Goal: Check status: Check status

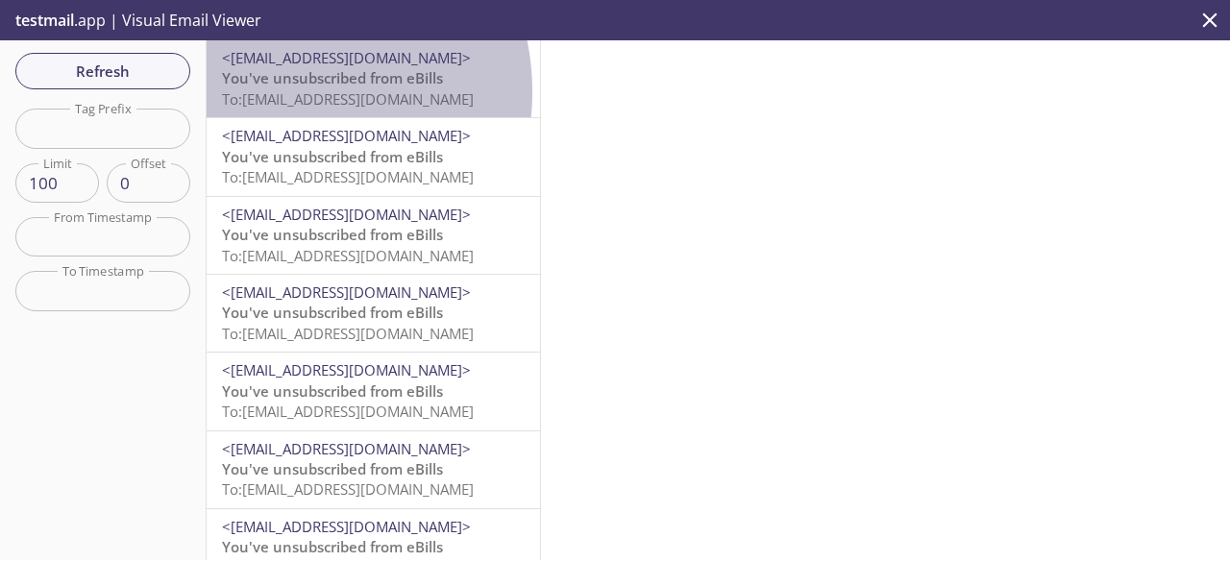
click at [275, 91] on span "To: thwebcss3.user087b@inbox.testmail.app" at bounding box center [348, 98] width 252 height 19
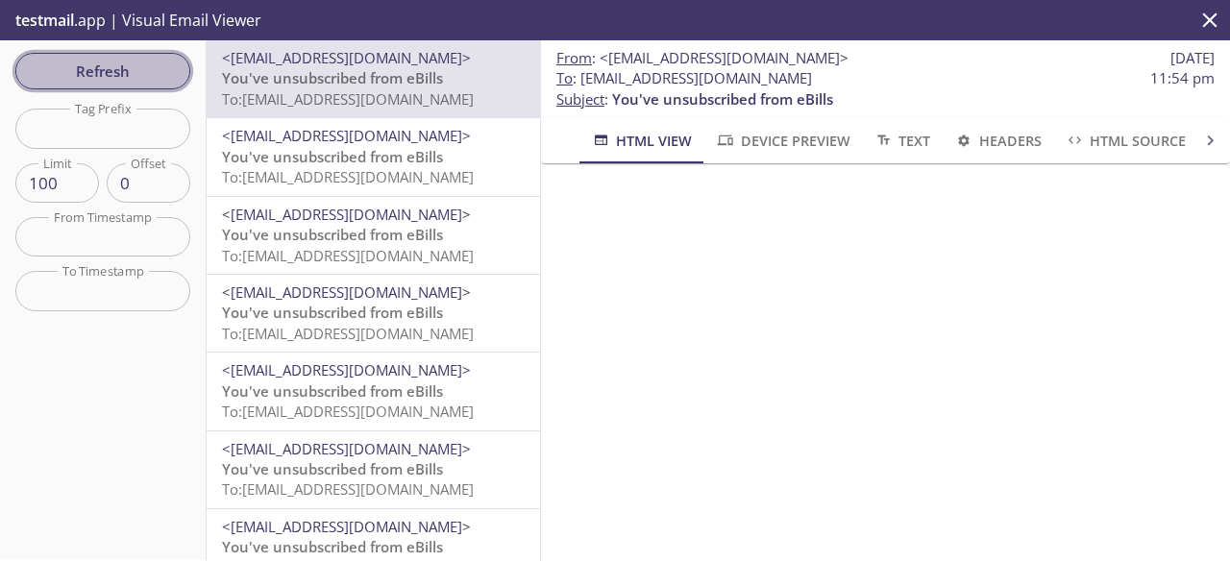
click at [132, 62] on span "Refresh" at bounding box center [103, 71] width 144 height 25
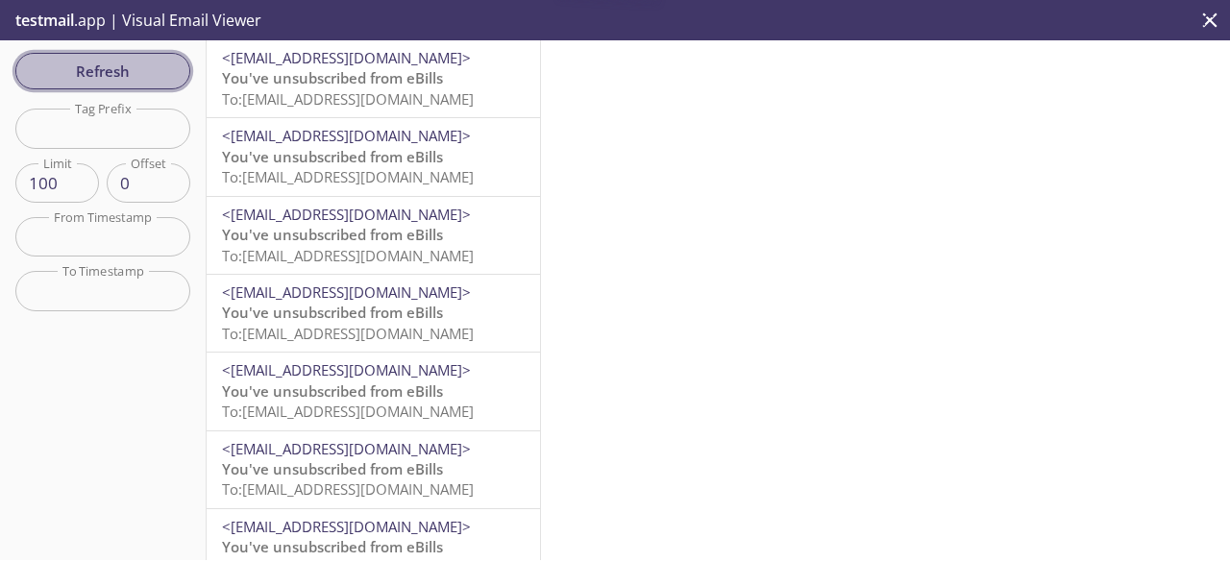
click at [132, 62] on span "Refresh" at bounding box center [103, 71] width 144 height 25
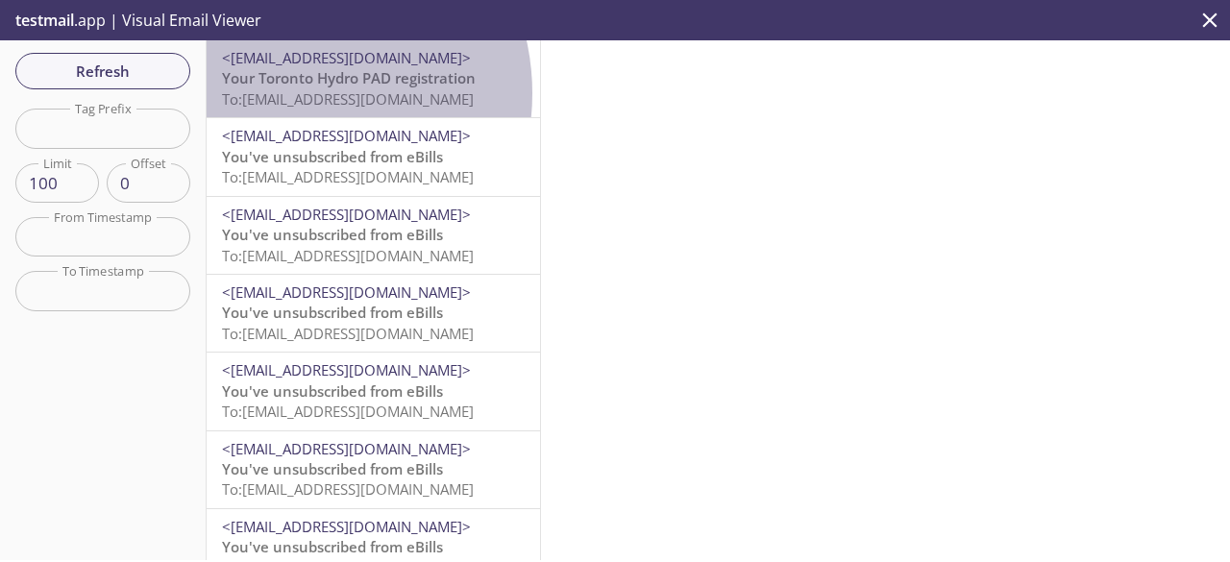
click at [288, 93] on span "To: [EMAIL_ADDRESS][DOMAIN_NAME]" at bounding box center [348, 98] width 252 height 19
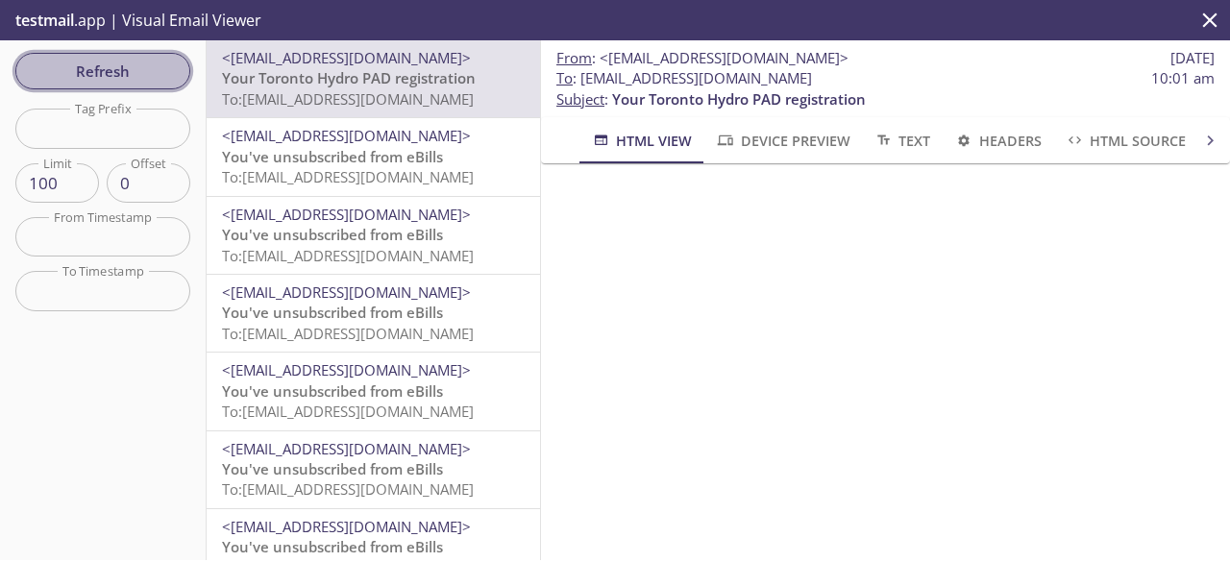
click at [38, 62] on span "Refresh" at bounding box center [103, 71] width 144 height 25
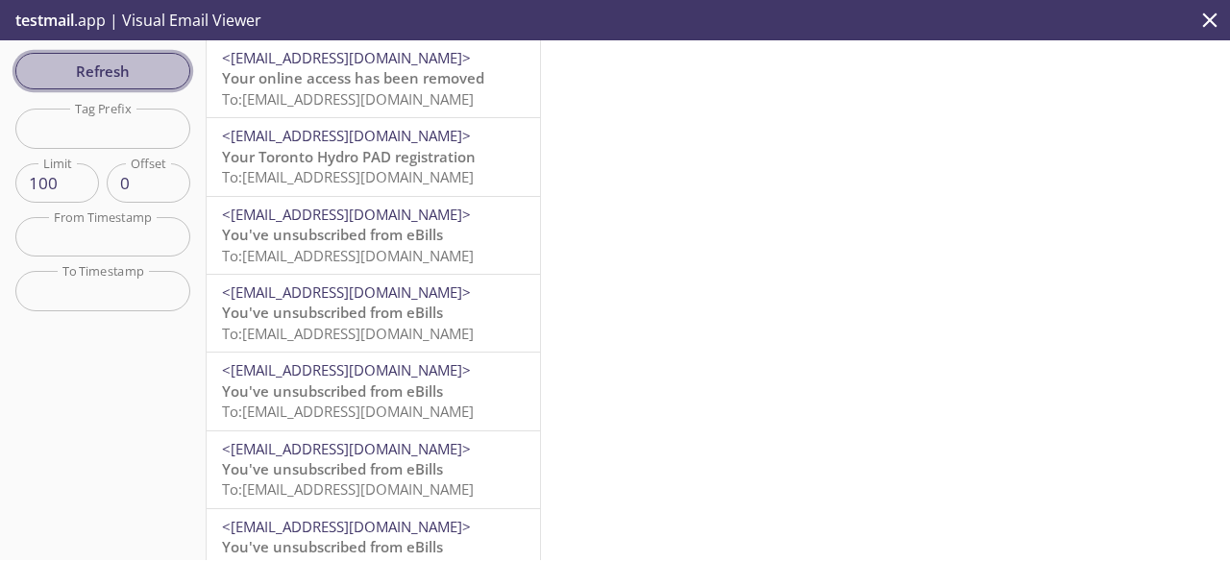
click at [98, 81] on span "Refresh" at bounding box center [103, 71] width 144 height 25
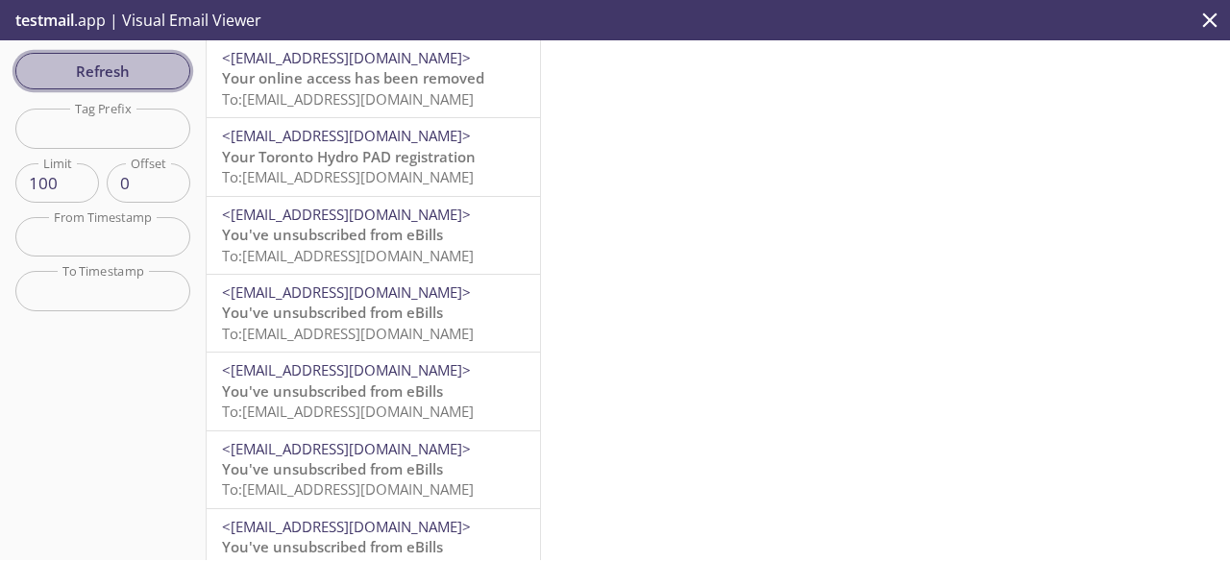
click at [98, 81] on span "Refresh" at bounding box center [103, 71] width 144 height 25
click at [82, 62] on span "Refresh" at bounding box center [103, 71] width 144 height 25
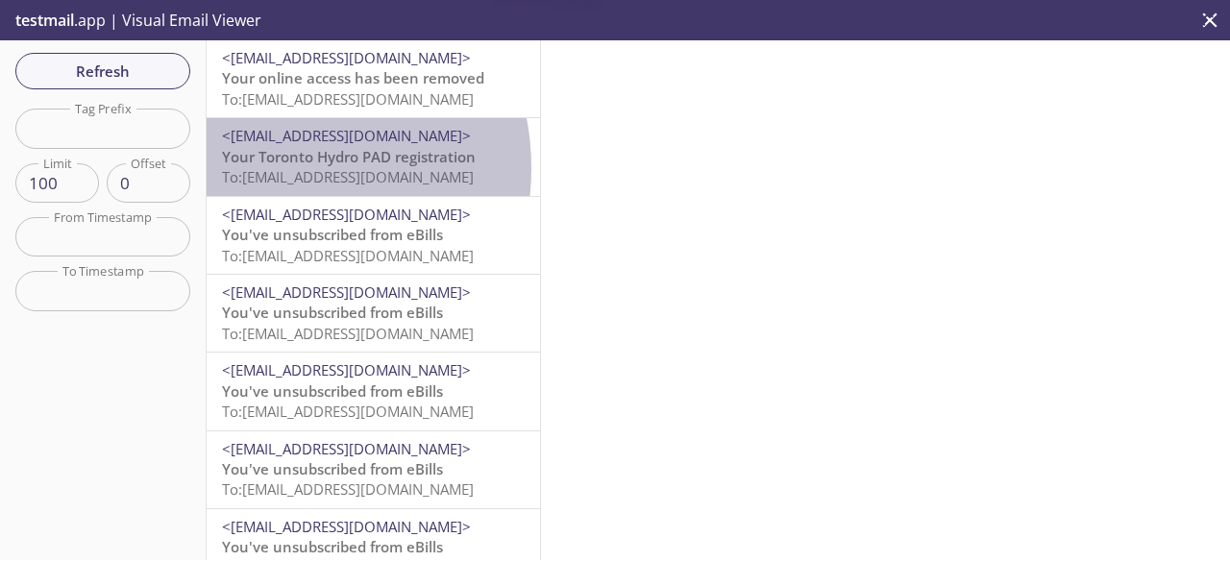
click at [268, 168] on span "To: [EMAIL_ADDRESS][DOMAIN_NAME]" at bounding box center [348, 176] width 252 height 19
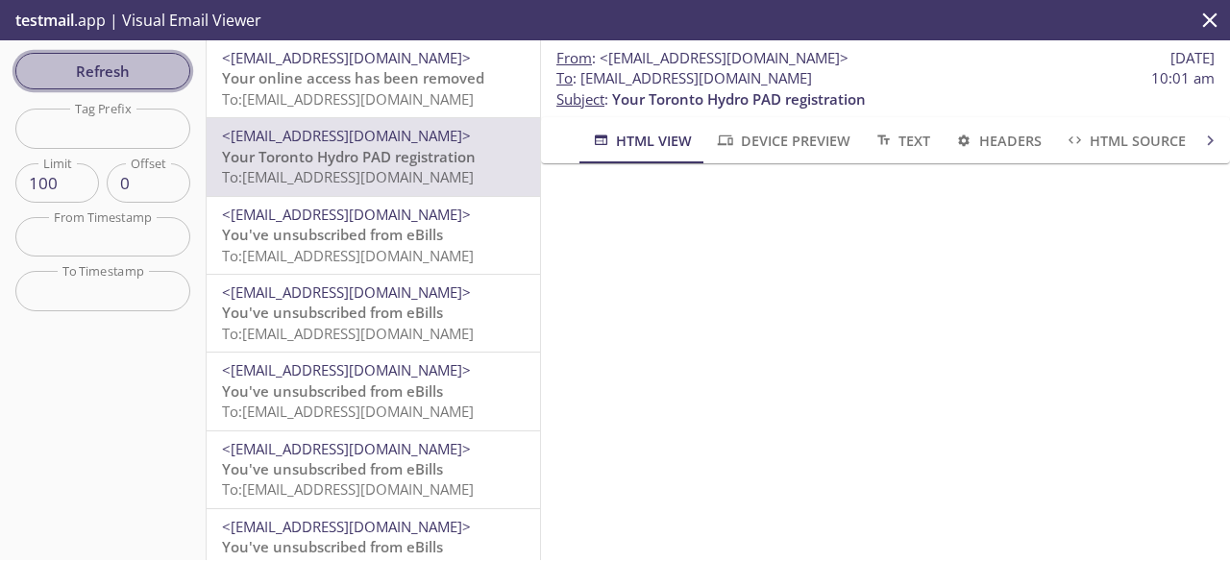
click at [135, 64] on span "Refresh" at bounding box center [103, 71] width 144 height 25
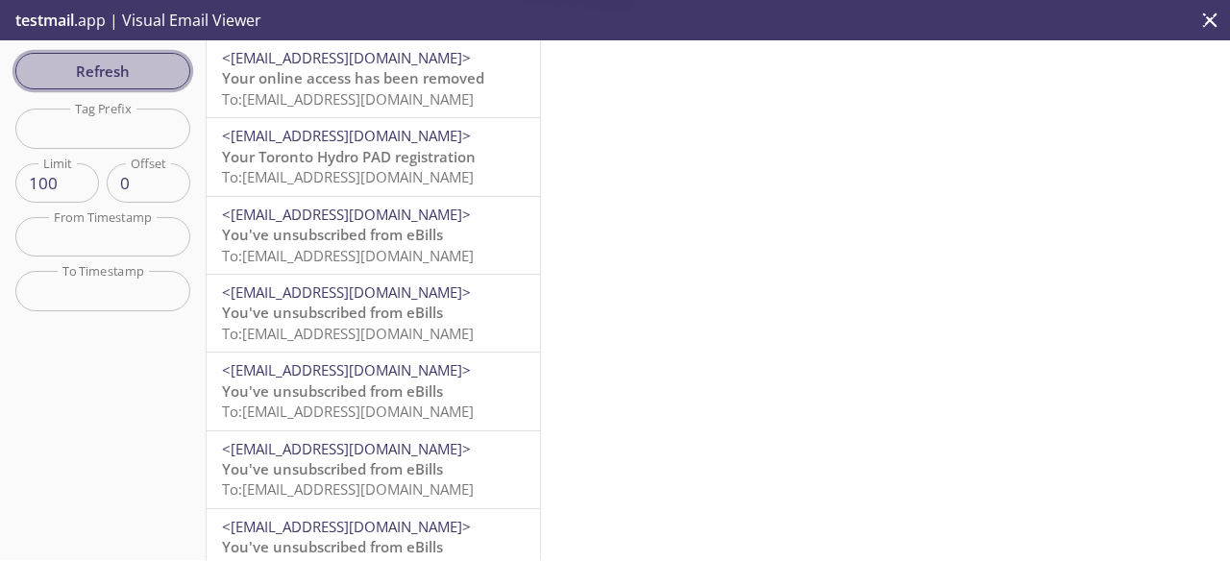
click at [135, 64] on span "Refresh" at bounding box center [103, 71] width 144 height 25
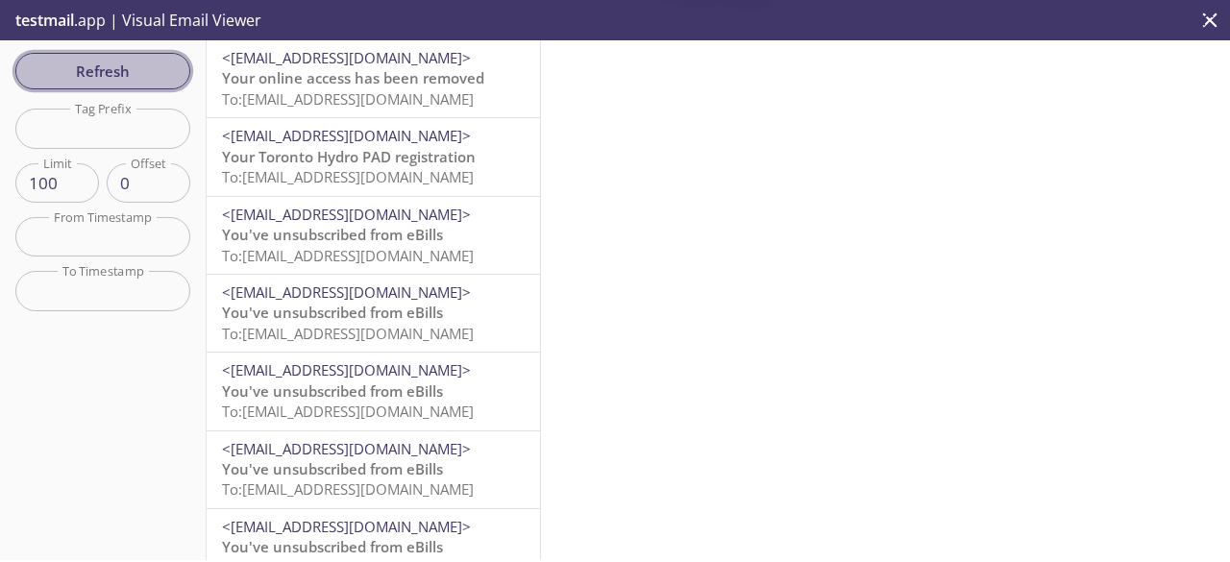
click at [135, 64] on span "Refresh" at bounding box center [103, 71] width 144 height 25
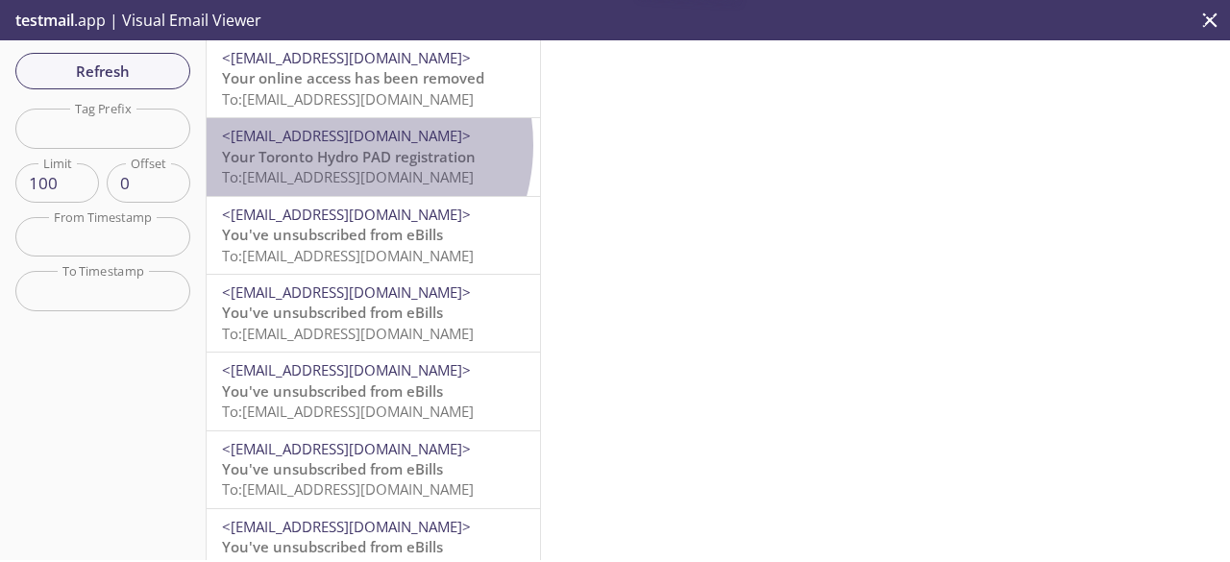
click at [334, 145] on span "<[EMAIL_ADDRESS][DOMAIN_NAME]>" at bounding box center [346, 135] width 249 height 19
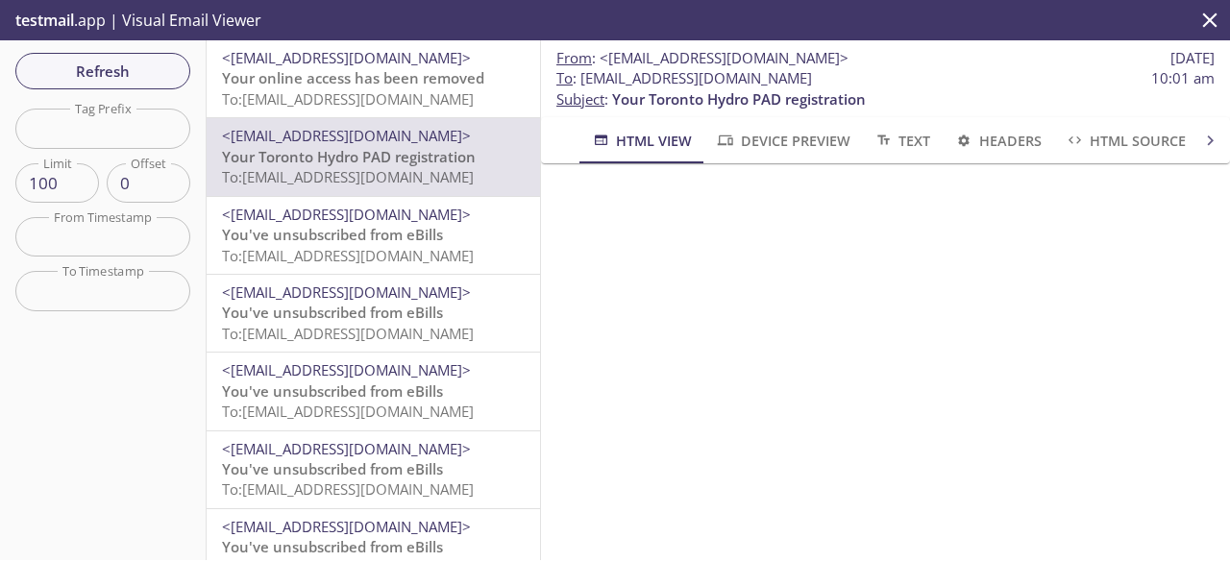
scroll to position [192, 0]
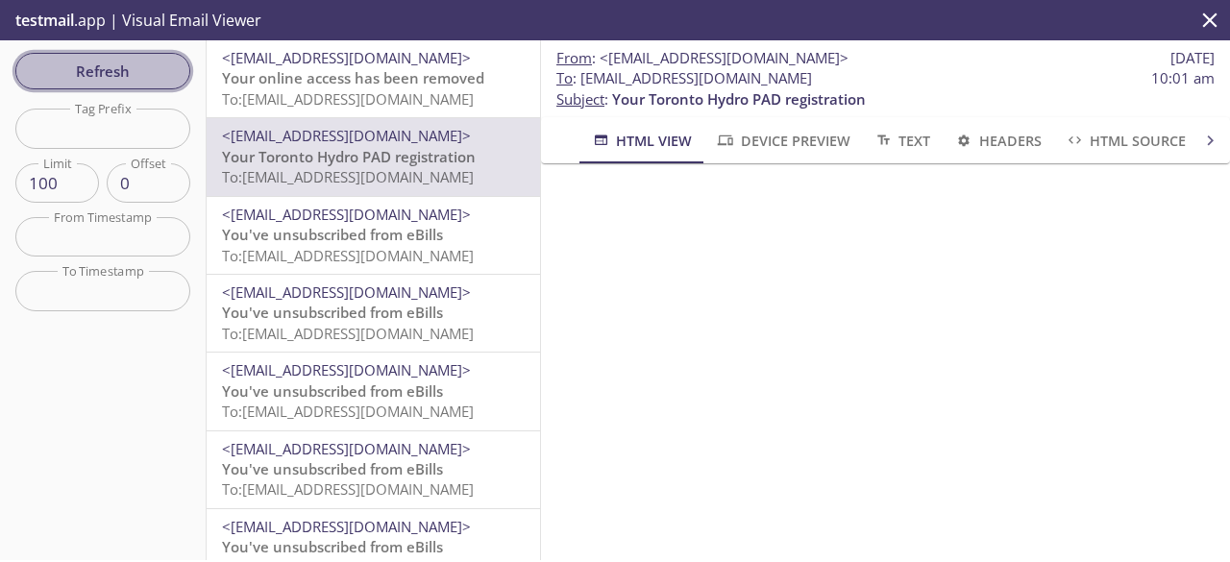
click at [135, 68] on span "Refresh" at bounding box center [103, 71] width 144 height 25
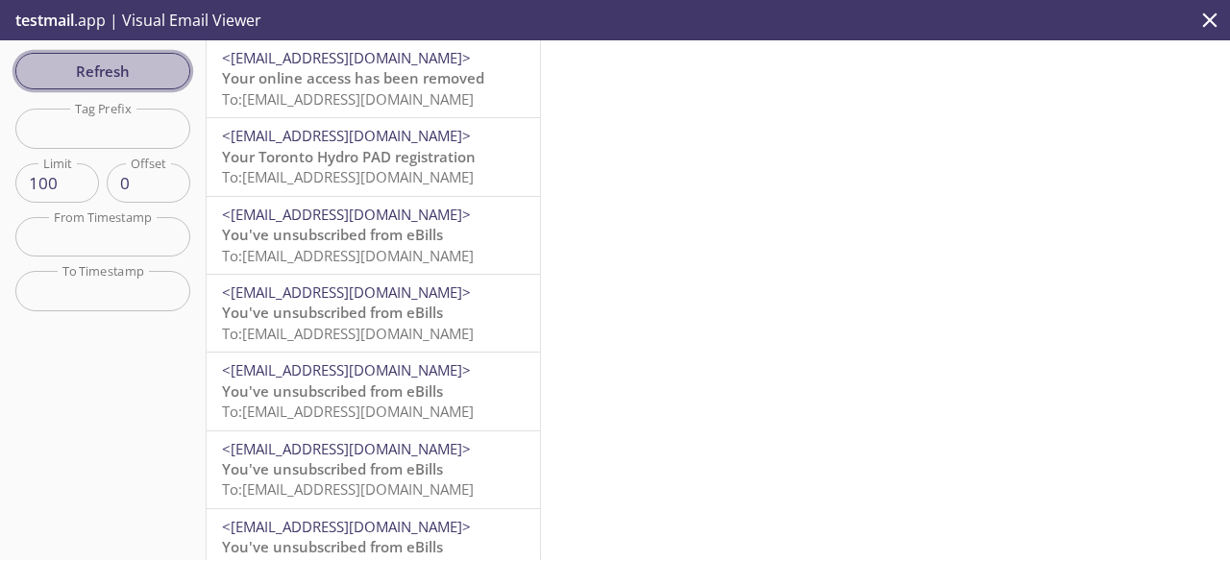
click at [135, 68] on span "Refresh" at bounding box center [103, 71] width 144 height 25
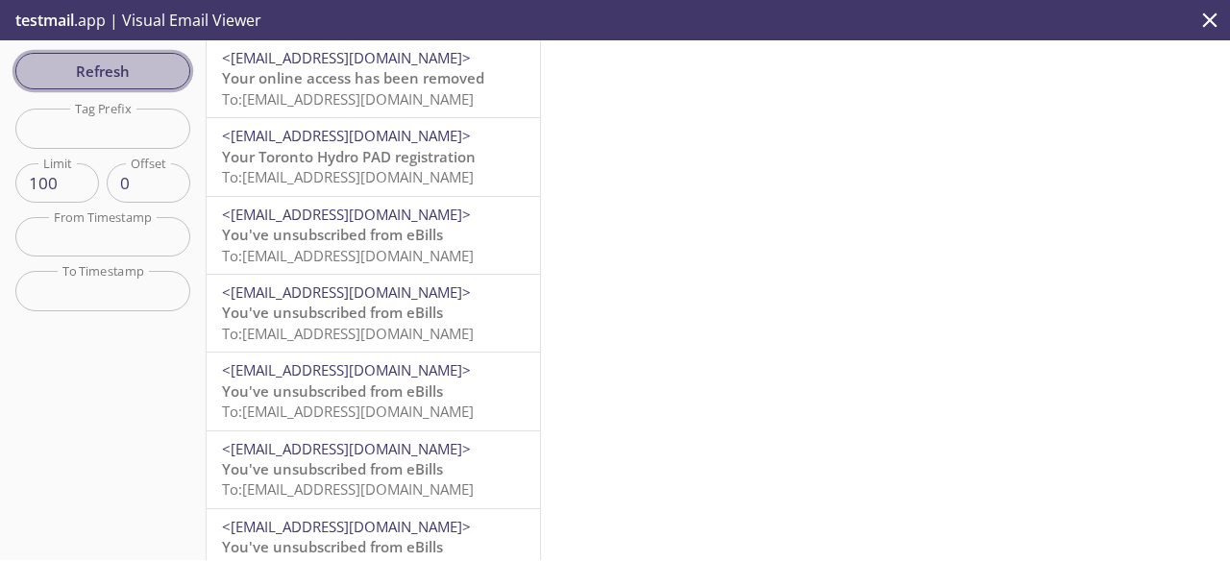
click at [135, 68] on span "Refresh" at bounding box center [103, 71] width 144 height 25
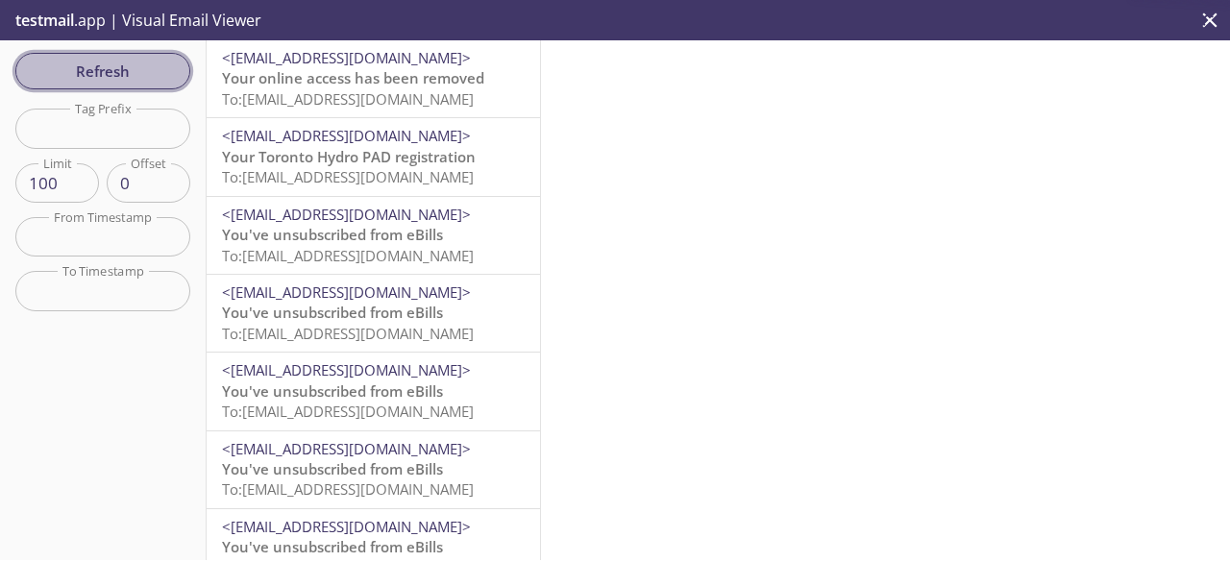
click at [135, 68] on span "Refresh" at bounding box center [103, 71] width 144 height 25
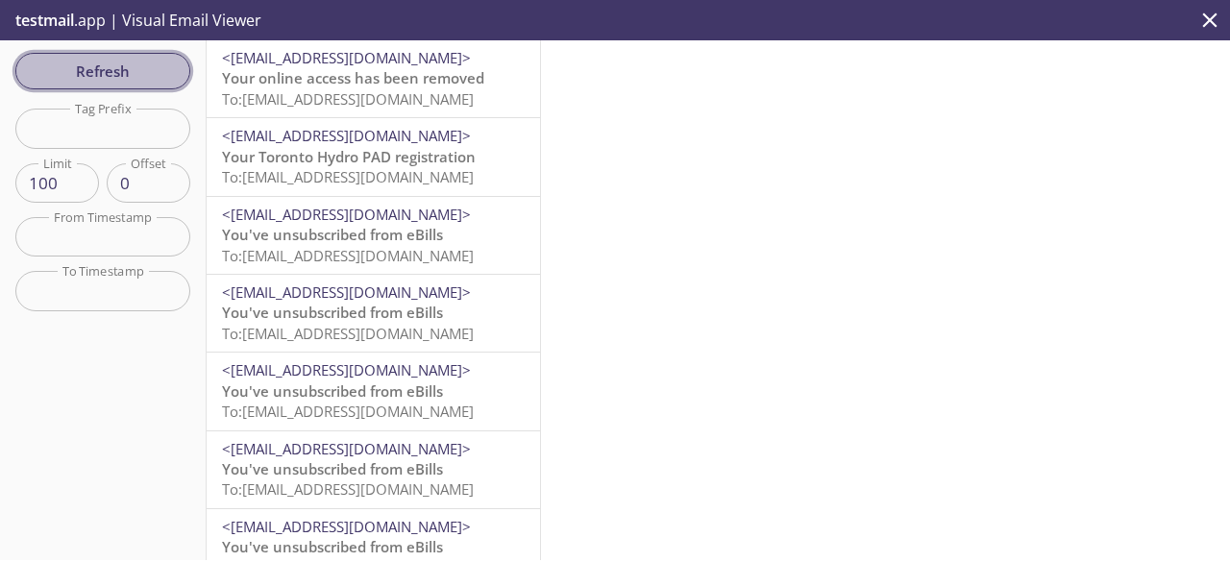
click at [135, 66] on span "Refresh" at bounding box center [103, 71] width 144 height 25
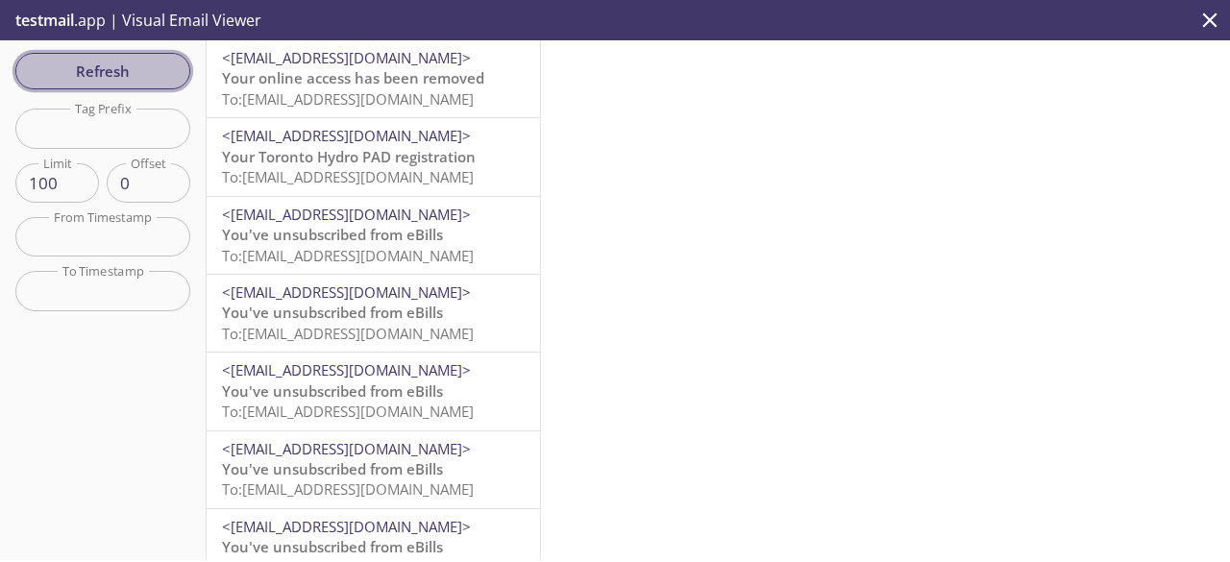
click at [135, 66] on span "Refresh" at bounding box center [103, 71] width 144 height 25
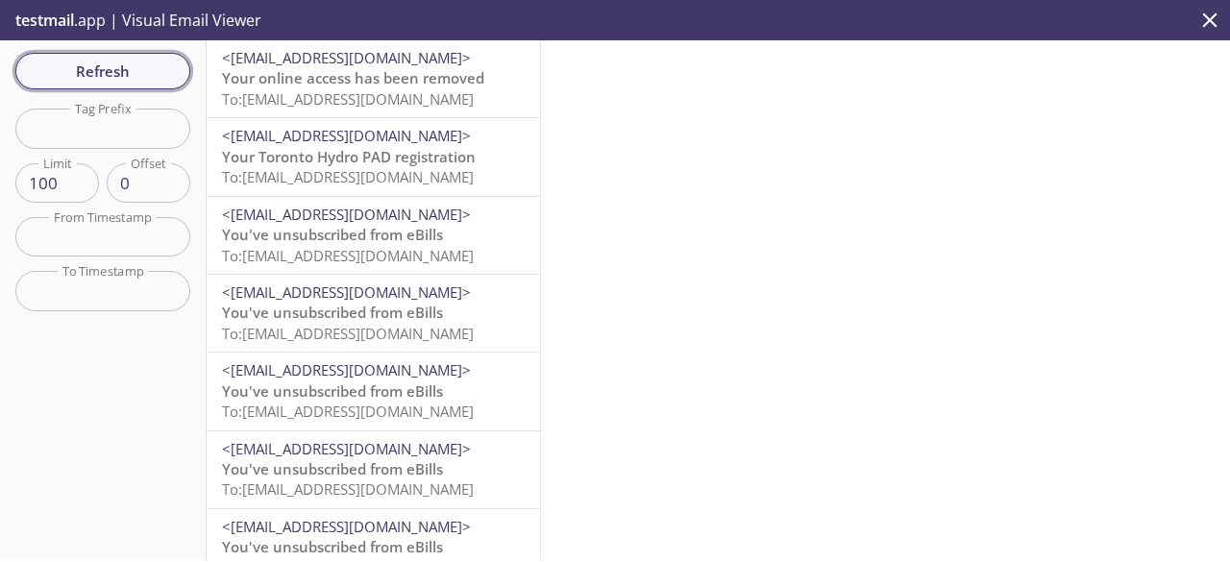
click at [135, 66] on span "Refresh" at bounding box center [103, 71] width 144 height 25
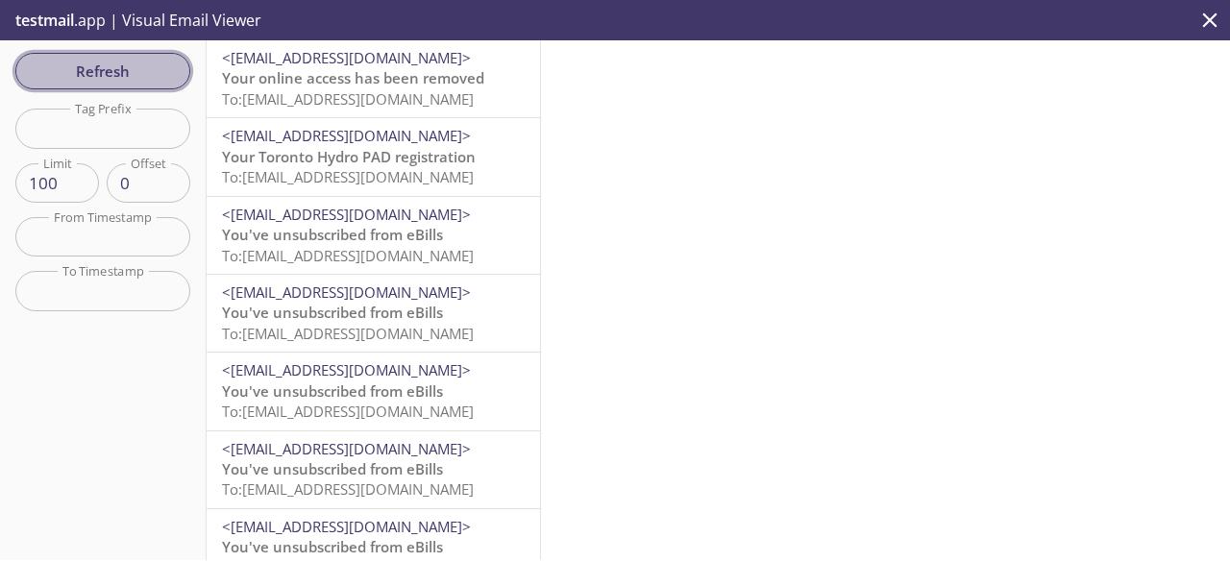
click at [135, 66] on span "Refresh" at bounding box center [103, 71] width 144 height 25
click at [119, 70] on span "Refresh" at bounding box center [103, 71] width 144 height 25
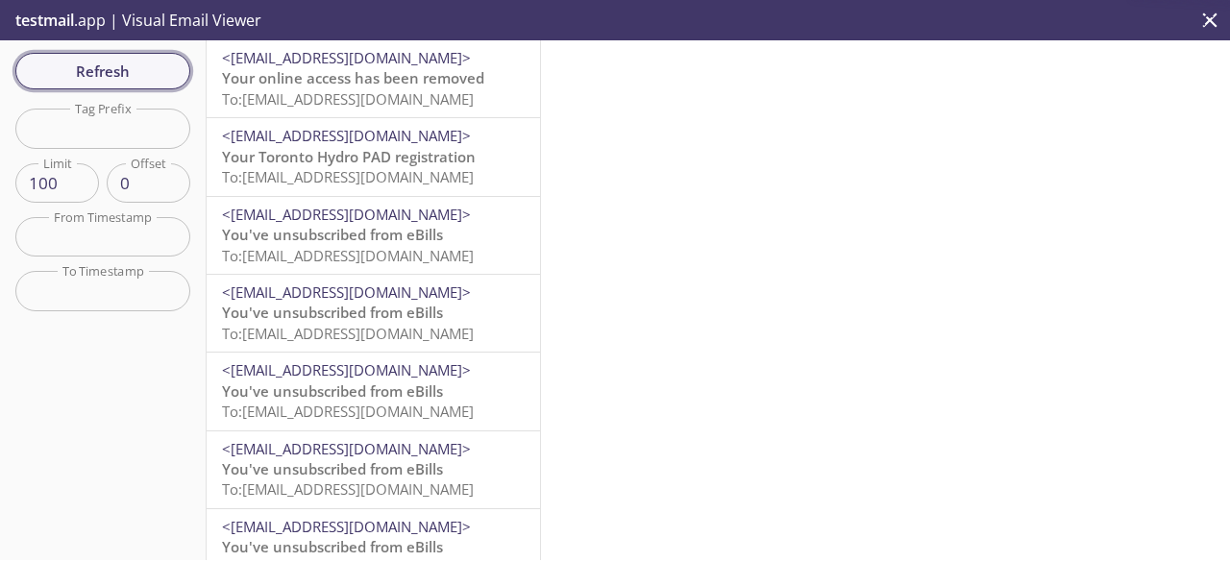
click at [119, 70] on span "Refresh" at bounding box center [103, 71] width 144 height 25
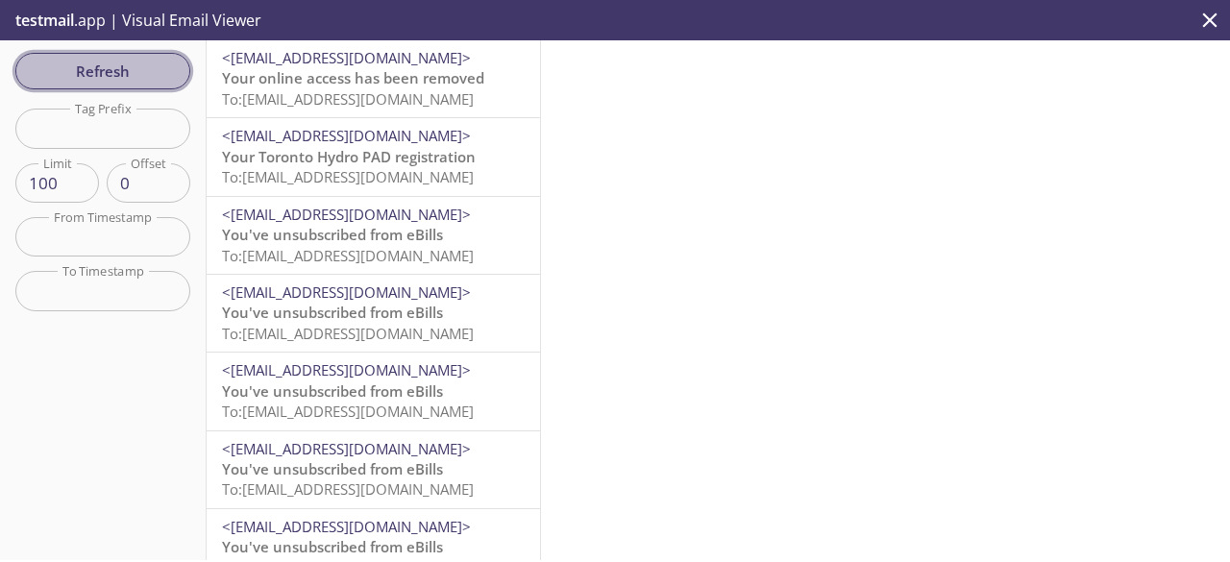
click at [119, 70] on span "Refresh" at bounding box center [103, 71] width 144 height 25
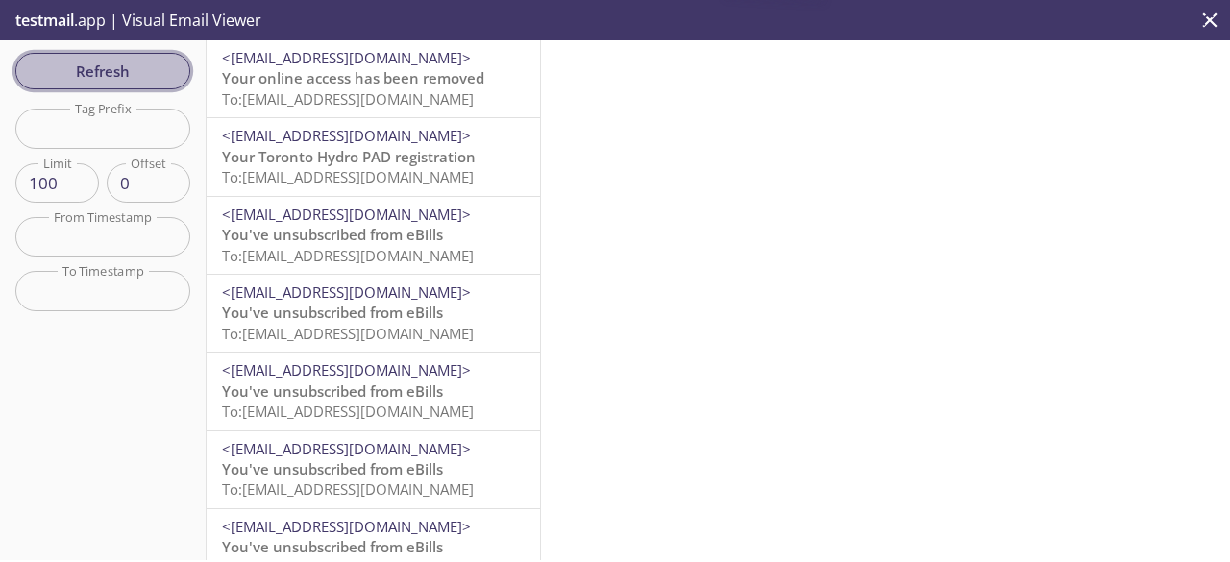
click at [119, 70] on span "Refresh" at bounding box center [103, 71] width 144 height 25
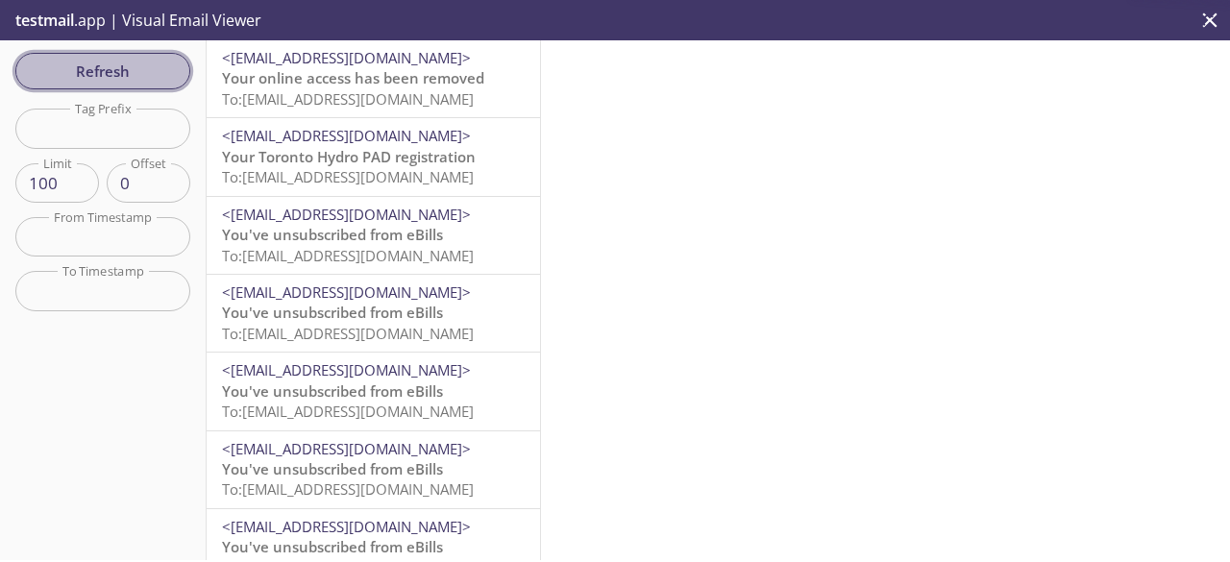
click at [119, 70] on span "Refresh" at bounding box center [103, 71] width 144 height 25
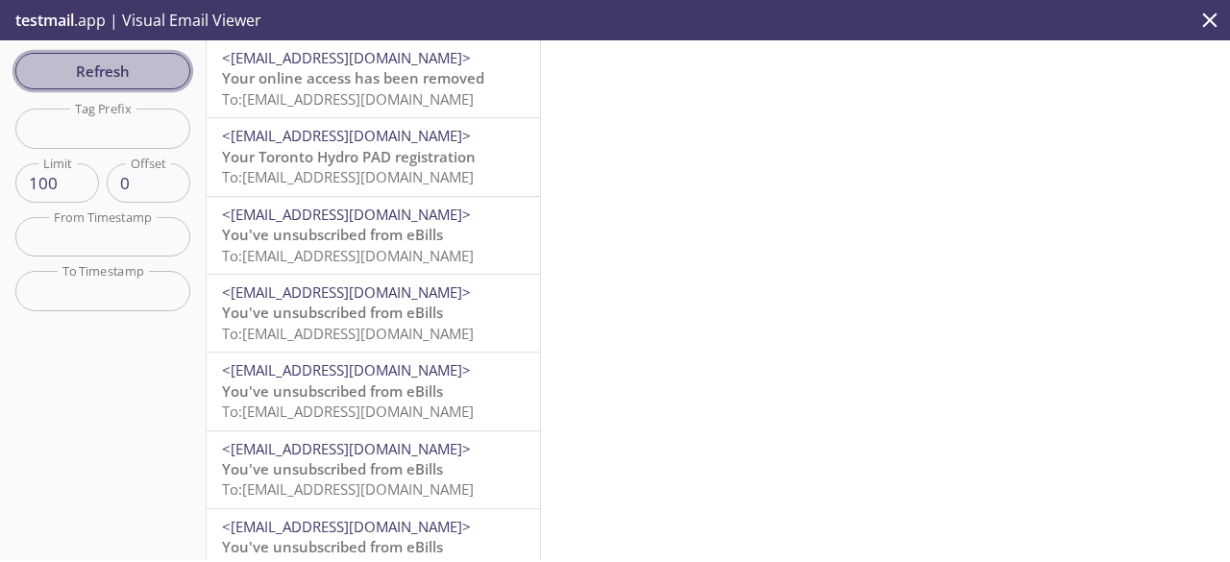
click at [119, 70] on span "Refresh" at bounding box center [103, 71] width 144 height 25
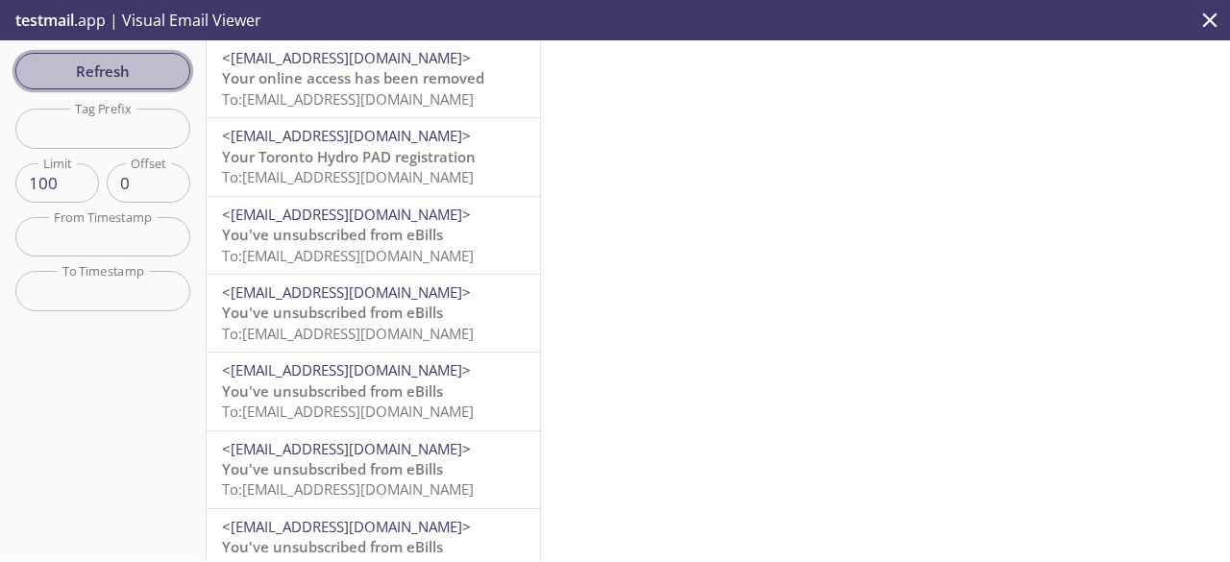
click at [119, 70] on span "Refresh" at bounding box center [103, 71] width 144 height 25
click at [140, 66] on span "Refresh" at bounding box center [103, 71] width 144 height 25
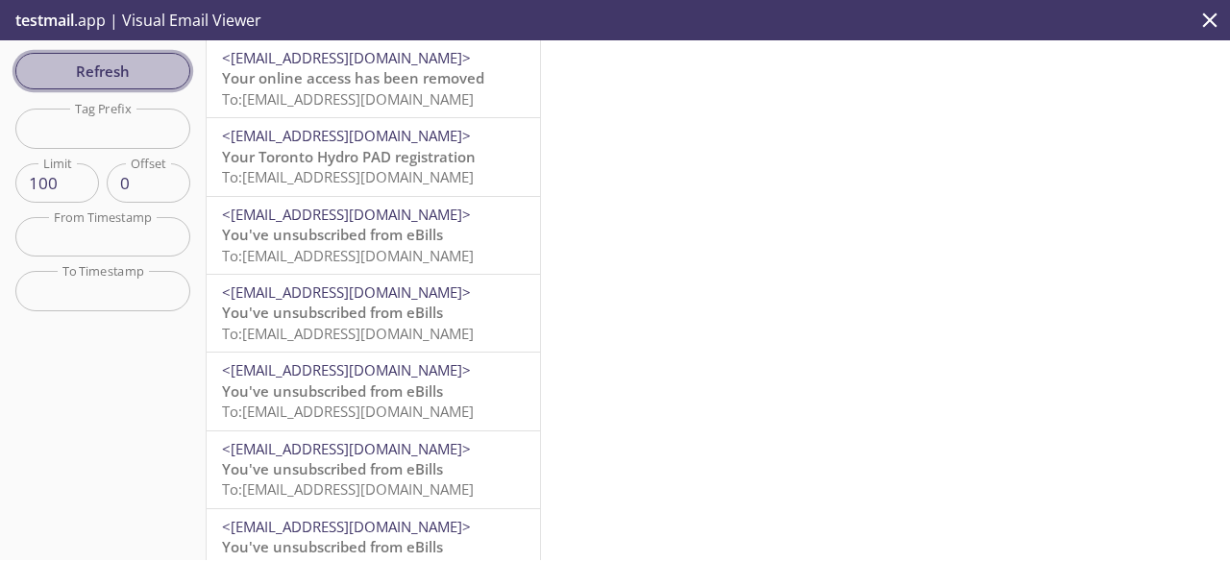
click at [140, 66] on span "Refresh" at bounding box center [103, 71] width 144 height 25
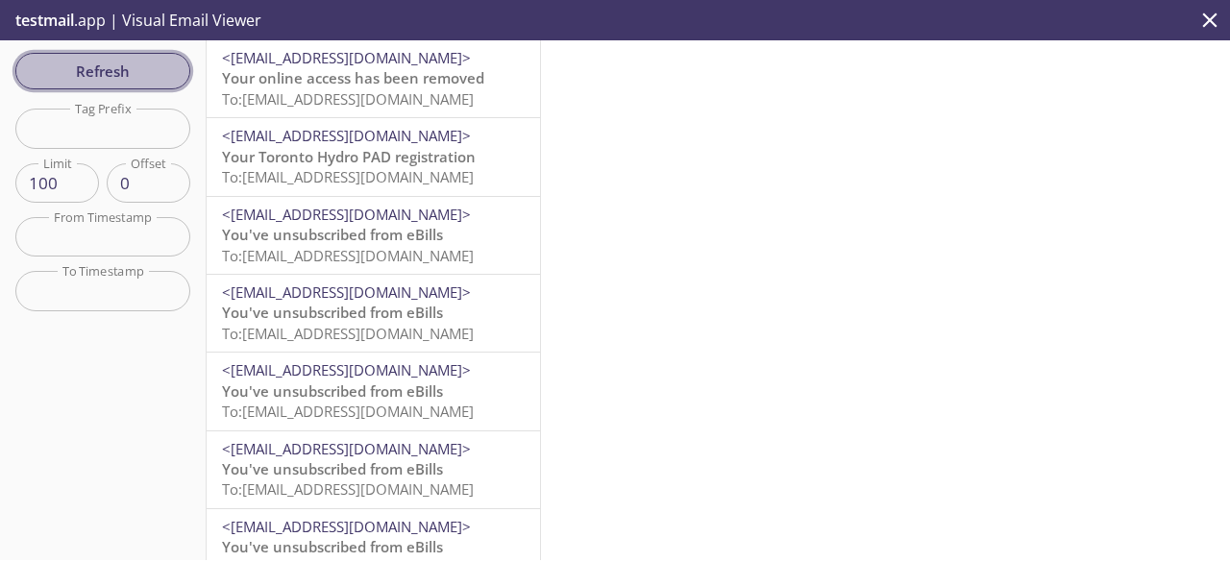
click at [140, 66] on span "Refresh" at bounding box center [103, 71] width 144 height 25
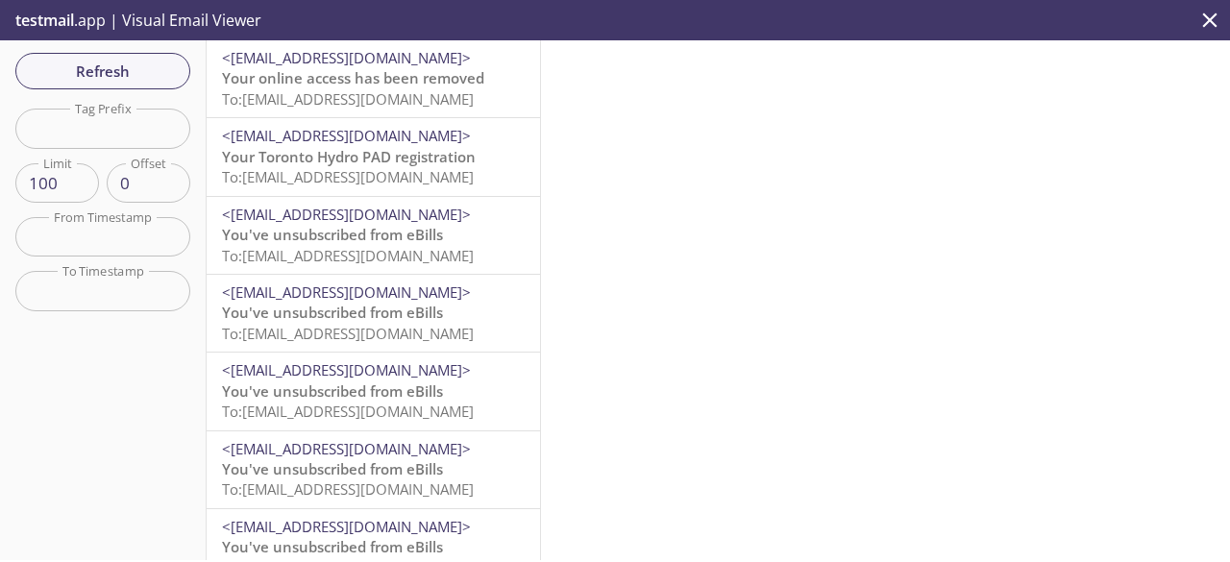
click at [124, 93] on div "Refresh Filters Tag Prefix Tag Prefix Limit 100 Limit Offset 0 Offset From Time…" at bounding box center [103, 300] width 207 height 520
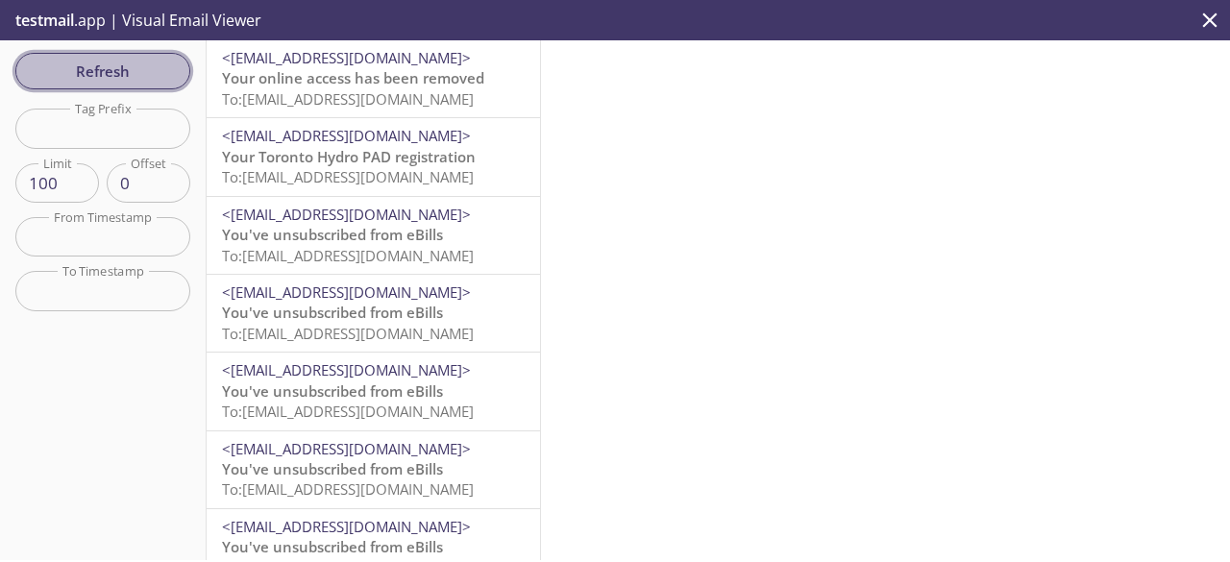
click at [136, 78] on span "Refresh" at bounding box center [103, 71] width 144 height 25
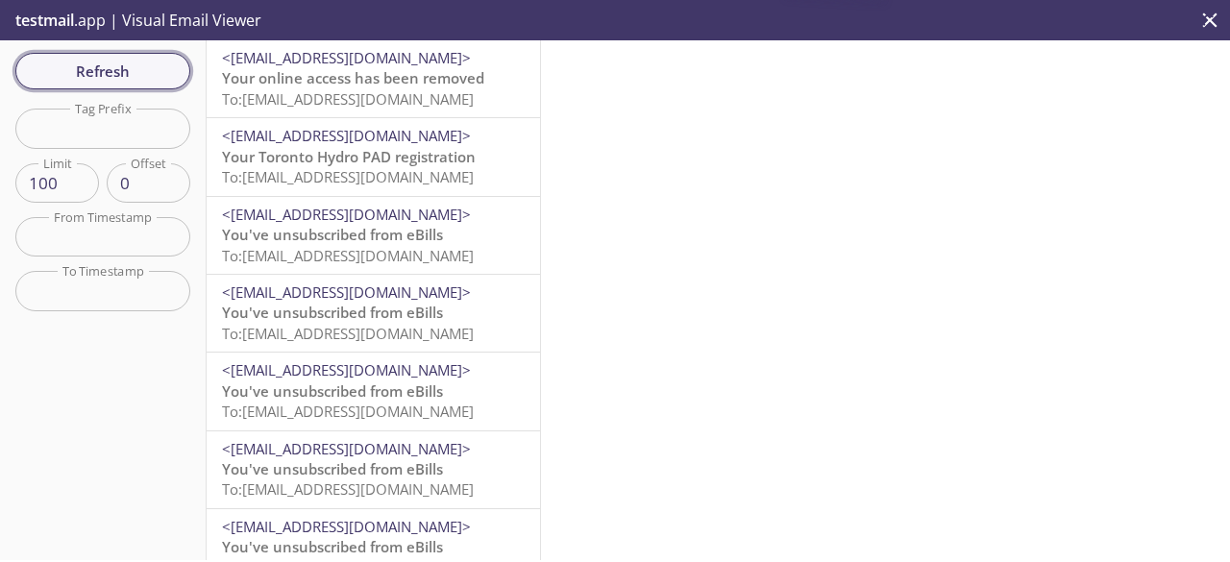
click at [136, 78] on span "Refresh" at bounding box center [103, 71] width 144 height 25
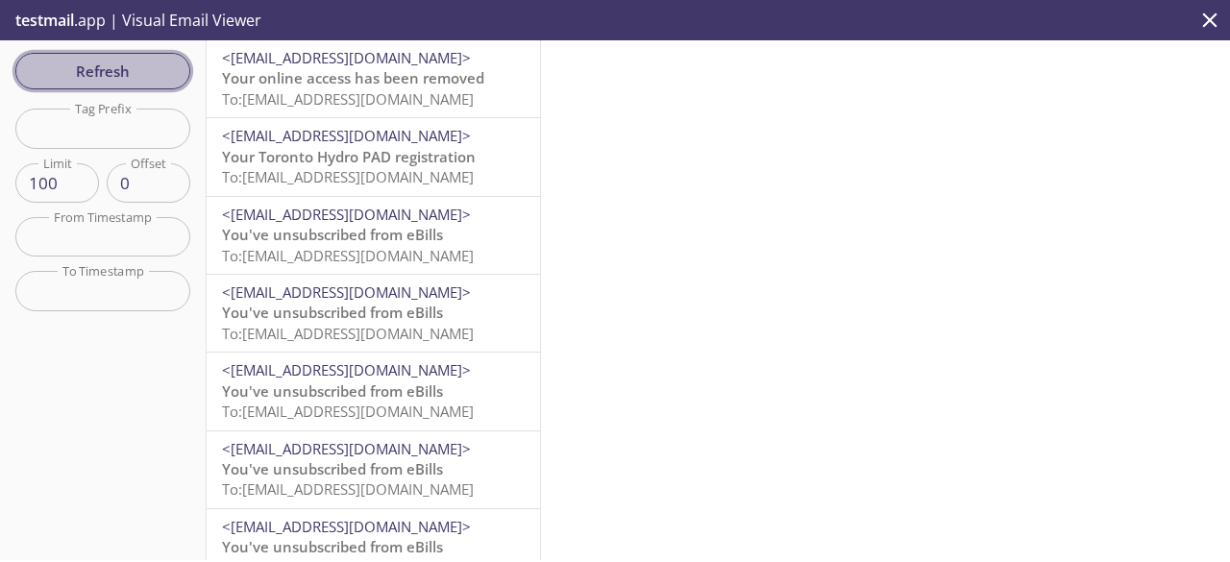
click at [136, 78] on span "Refresh" at bounding box center [103, 71] width 144 height 25
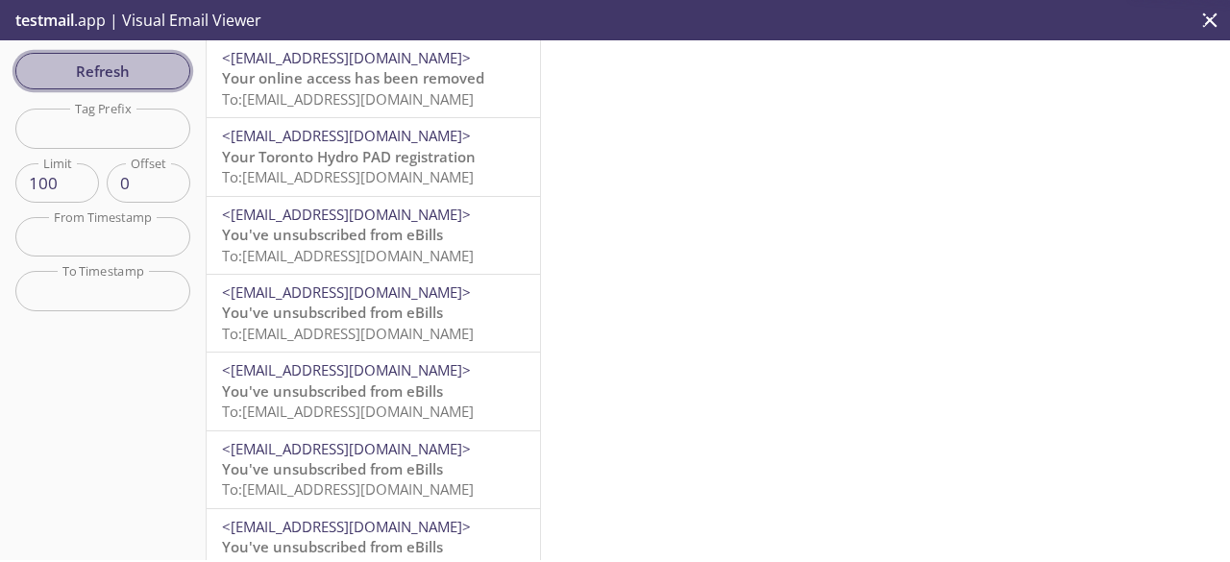
click at [136, 78] on span "Refresh" at bounding box center [103, 71] width 144 height 25
click at [146, 60] on span "Refresh" at bounding box center [103, 71] width 144 height 25
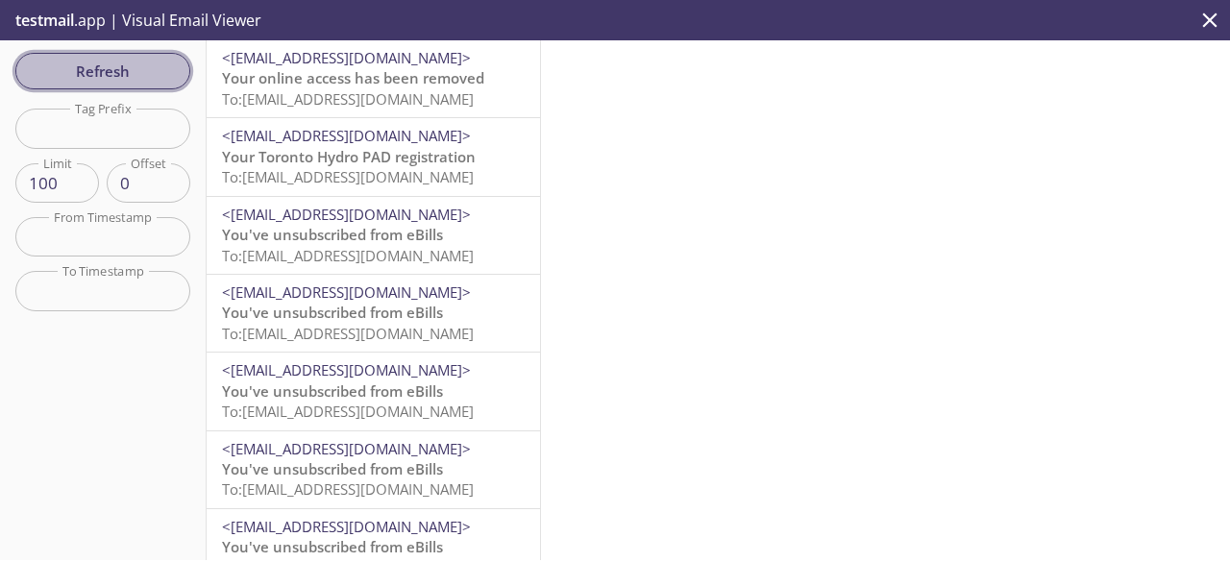
click at [146, 60] on span "Refresh" at bounding box center [103, 71] width 144 height 25
